Goal: Find specific page/section: Find specific page/section

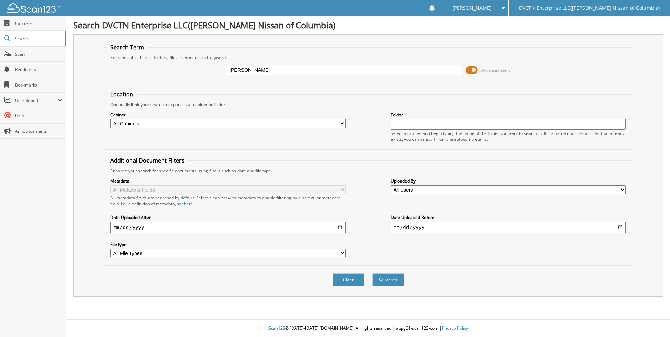
type input "[PERSON_NAME]"
click at [372, 273] on button "Search" at bounding box center [388, 279] width 32 height 13
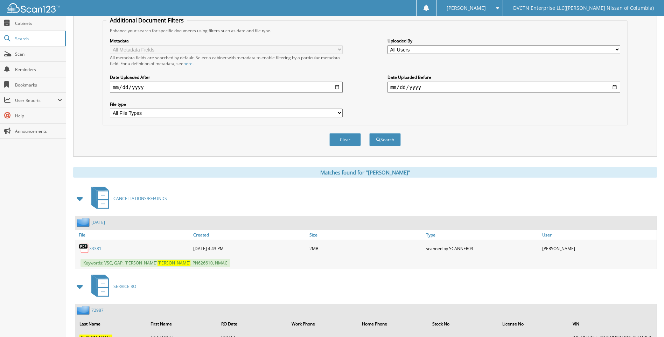
scroll to position [175, 0]
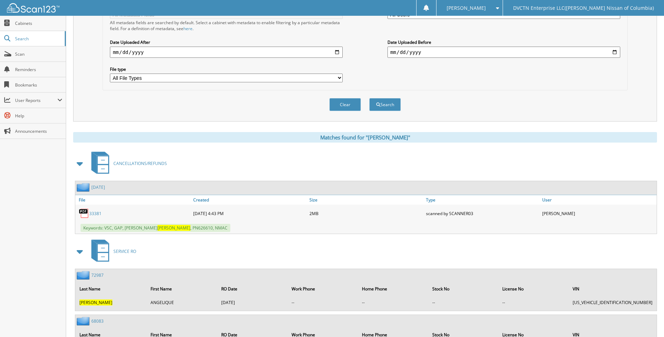
click at [94, 213] on link "33381" at bounding box center [95, 214] width 12 height 6
click at [499, 9] on span at bounding box center [496, 8] width 7 height 5
click at [503, 20] on link "Settings" at bounding box center [470, 22] width 66 height 12
